Goal: Transaction & Acquisition: Purchase product/service

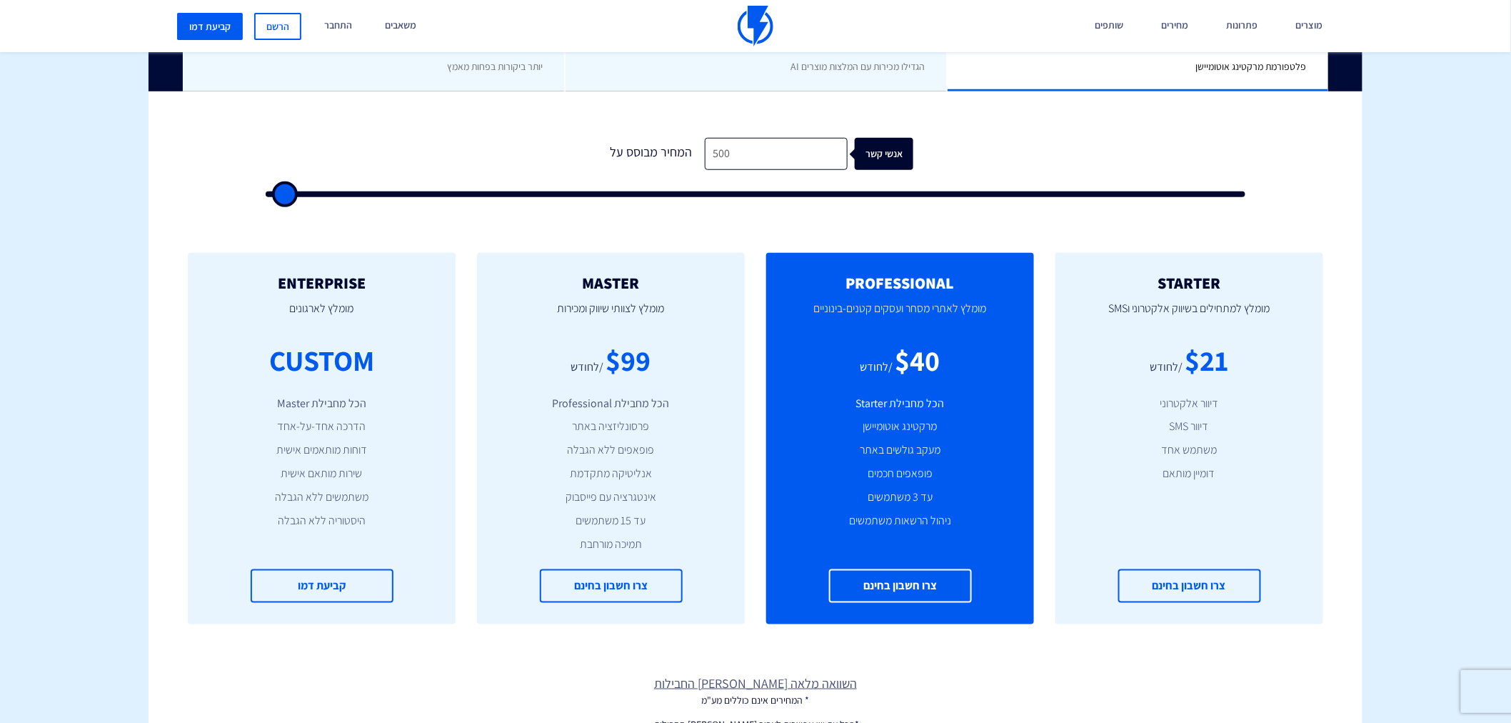
scroll to position [423, 0]
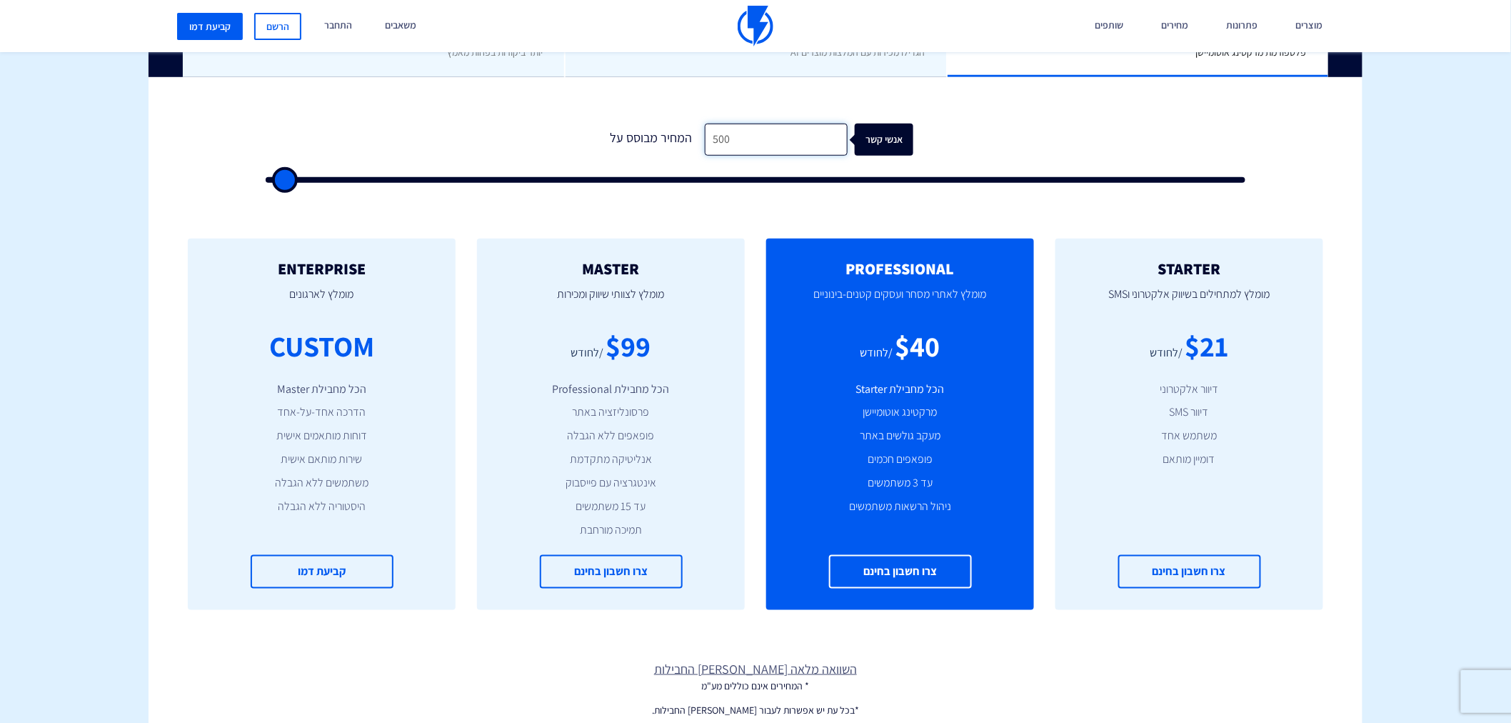
click at [812, 126] on input "500" at bounding box center [776, 140] width 143 height 32
type input "500"
click at [768, 144] on input "text" at bounding box center [776, 140] width 143 height 32
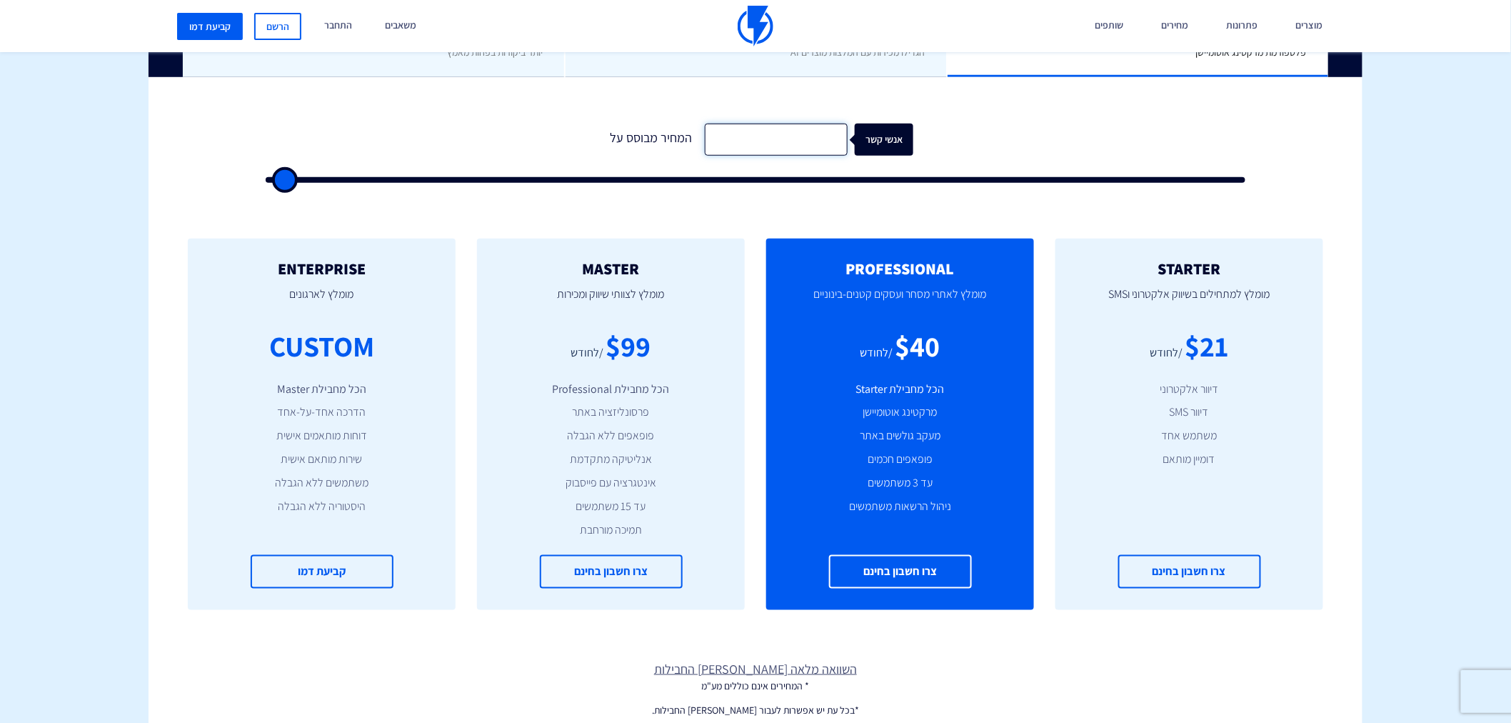
click at [768, 144] on input "text" at bounding box center [776, 140] width 143 height 32
type input "1"
type input "500"
type input "15"
type input "500"
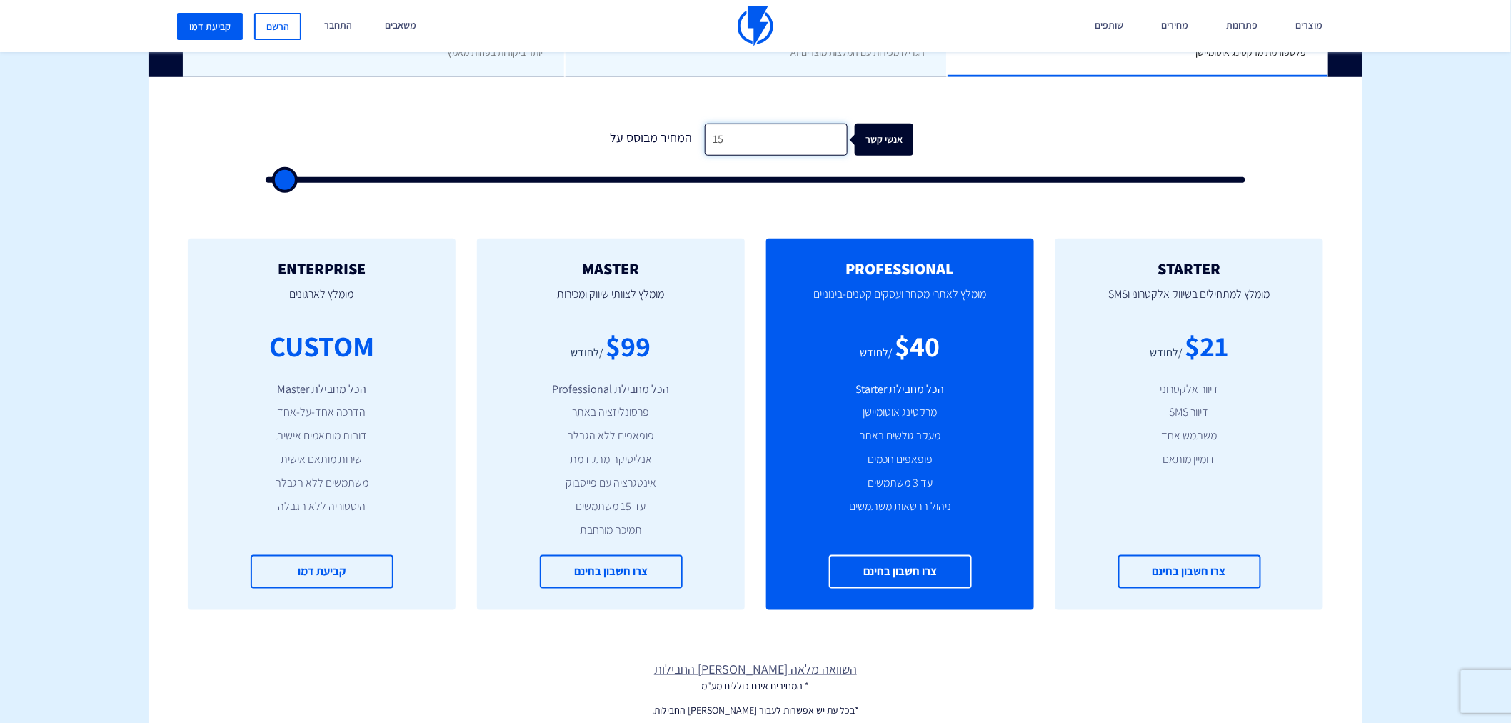
type input "150"
type input "500"
type input "1,500"
type input "1500"
type input "15,000"
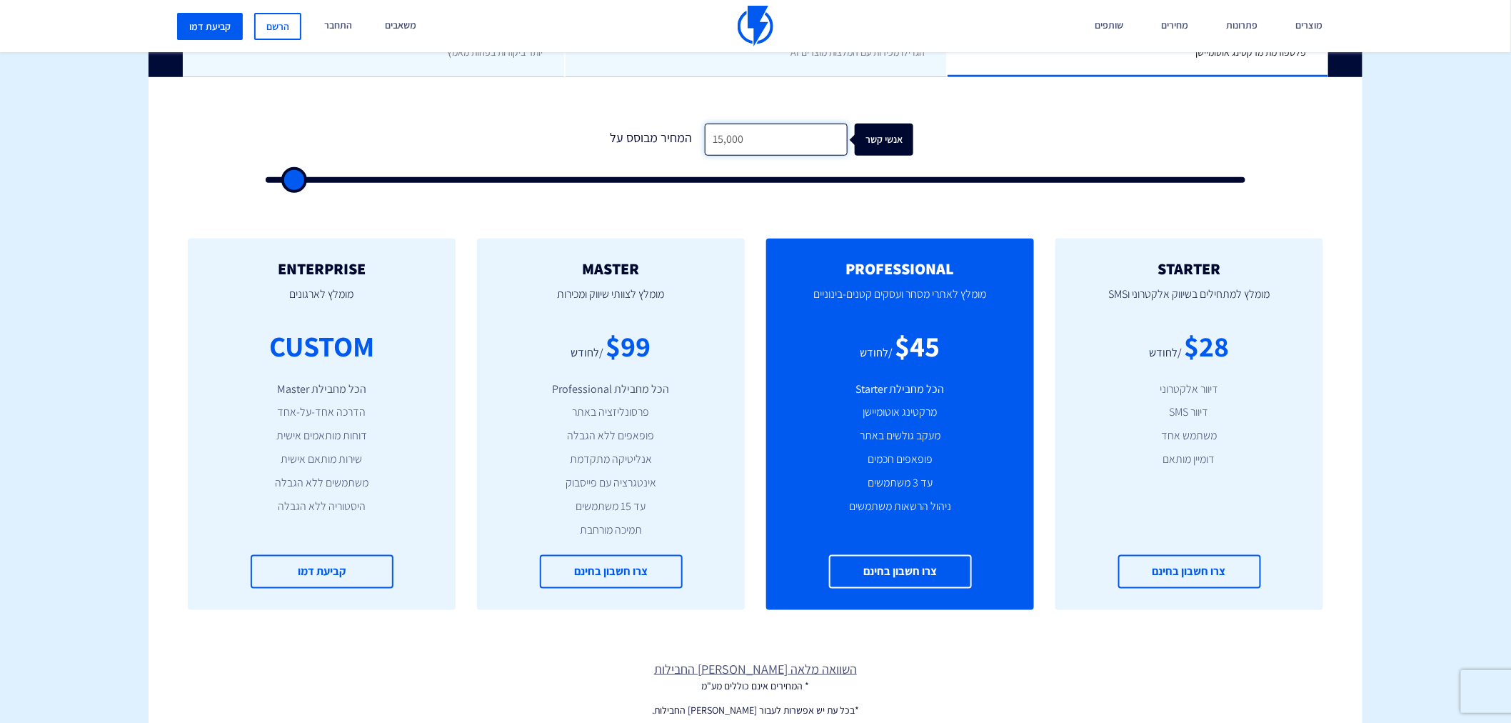
type input "15000"
type input "150,000"
type input "100000"
type input "150,000"
